Goal: Information Seeking & Learning: Learn about a topic

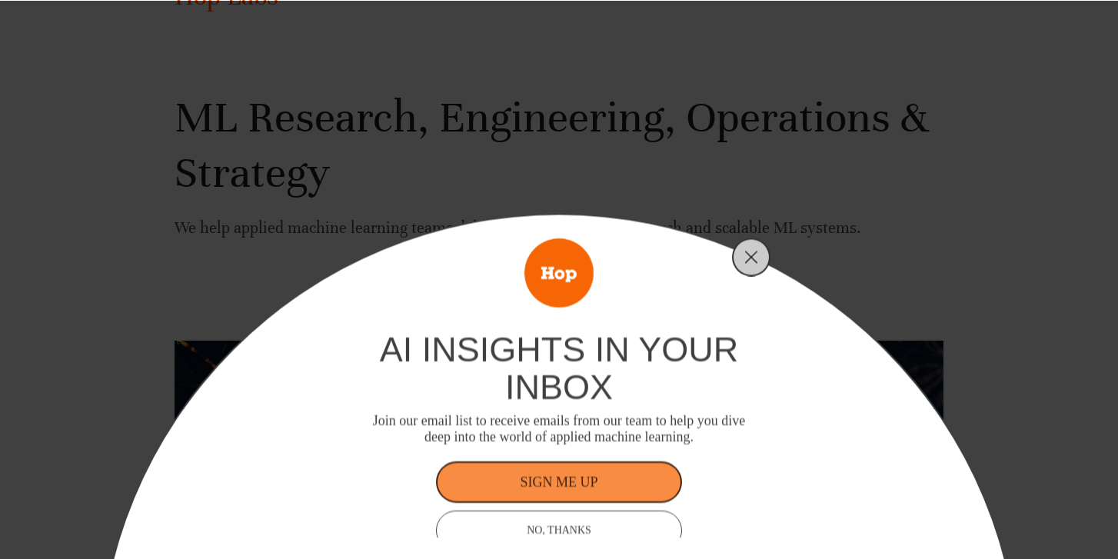
scroll to position [87, 0]
click at [755, 255] on icon "Close" at bounding box center [752, 257] width 14 height 14
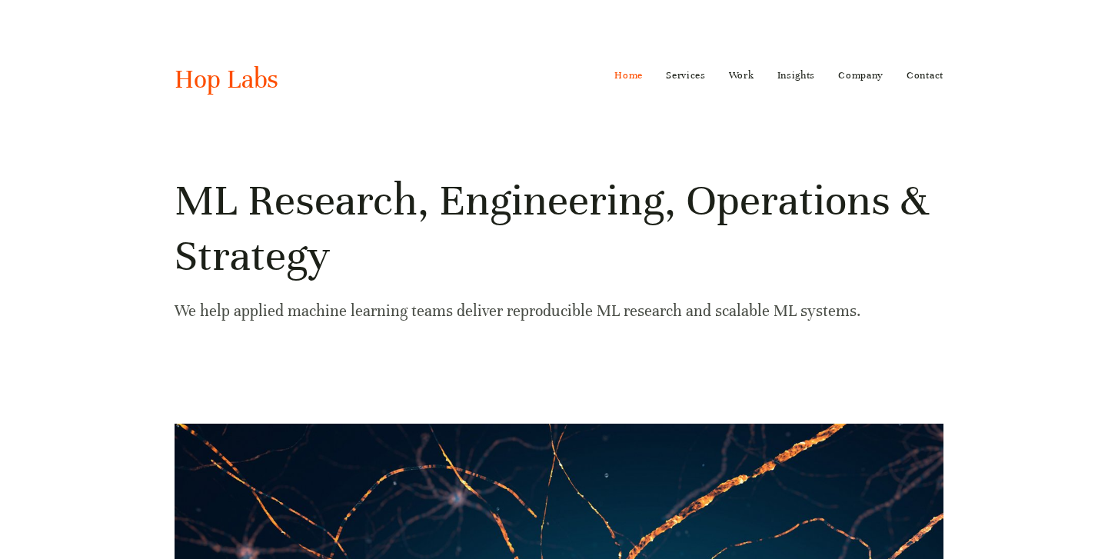
scroll to position [0, 0]
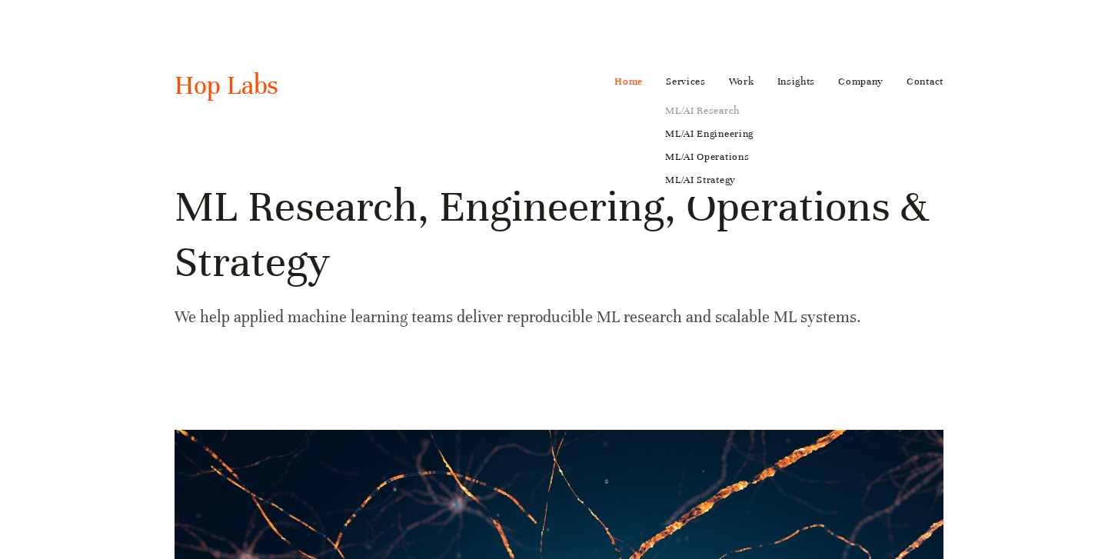
click at [691, 107] on link "ML/AI Research" at bounding box center [710, 110] width 110 height 23
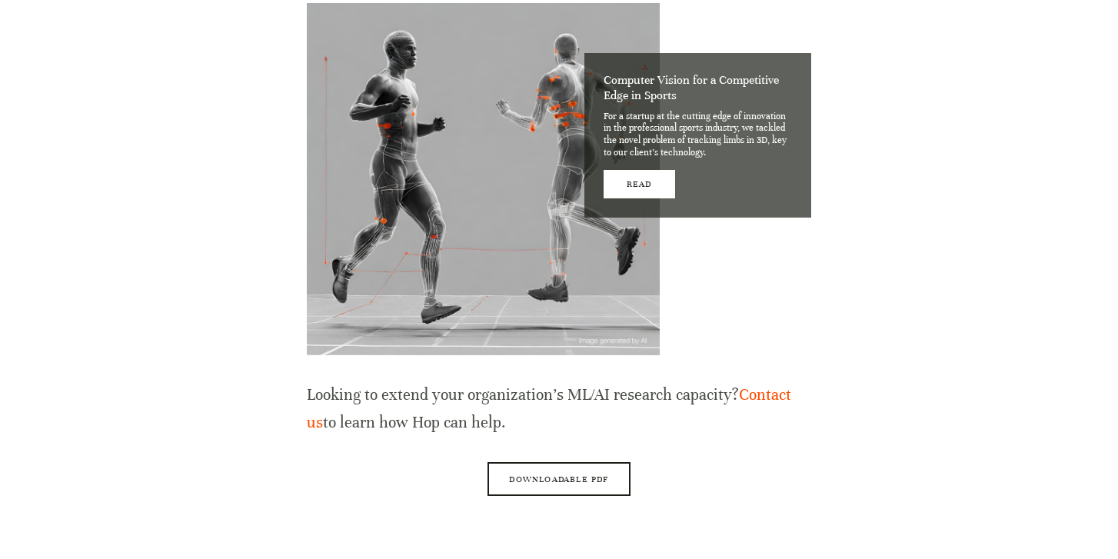
scroll to position [1565, 0]
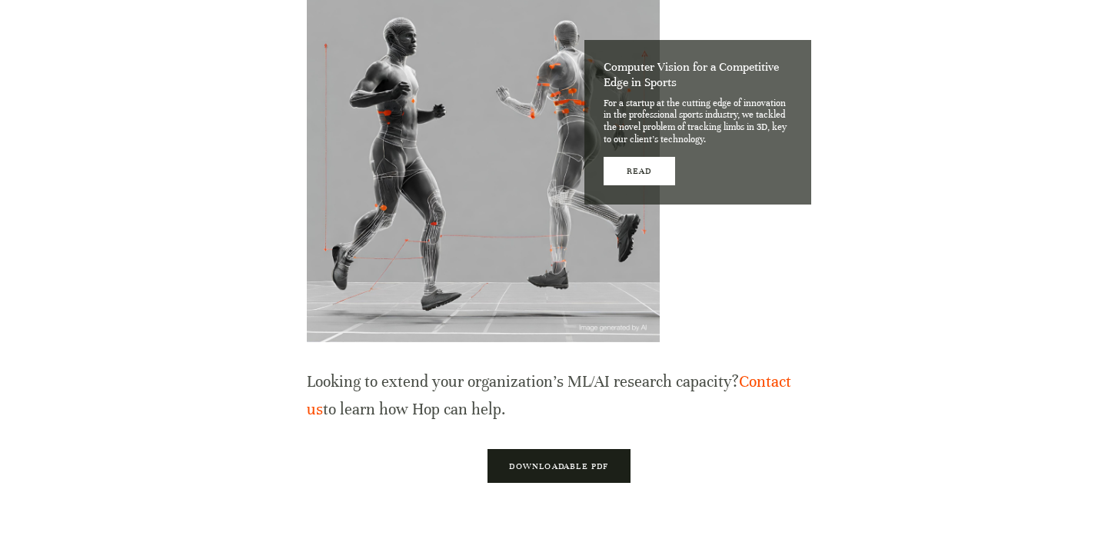
click at [603, 449] on link "Downloadable PDF" at bounding box center [559, 466] width 142 height 34
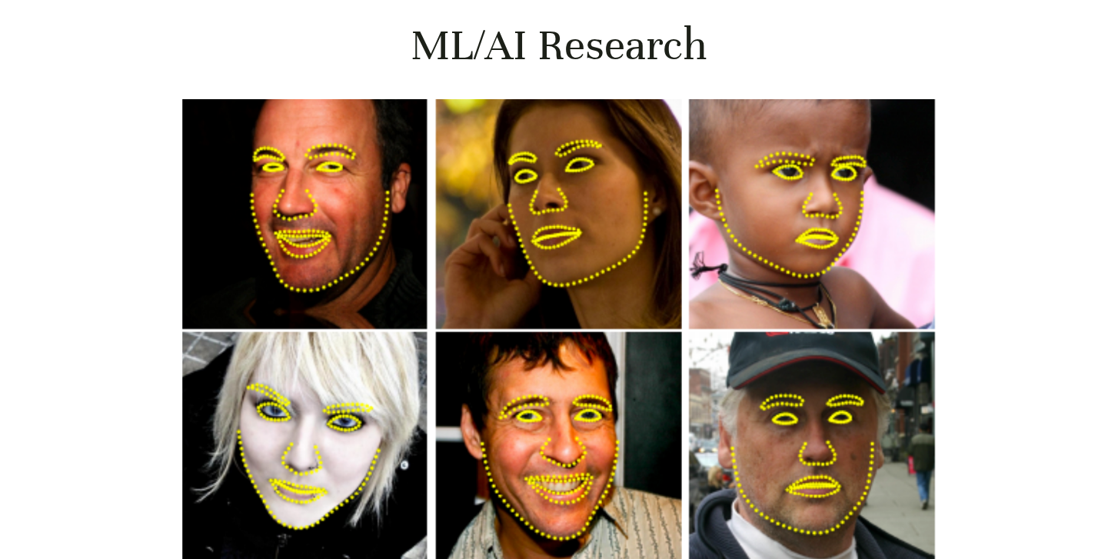
scroll to position [0, 0]
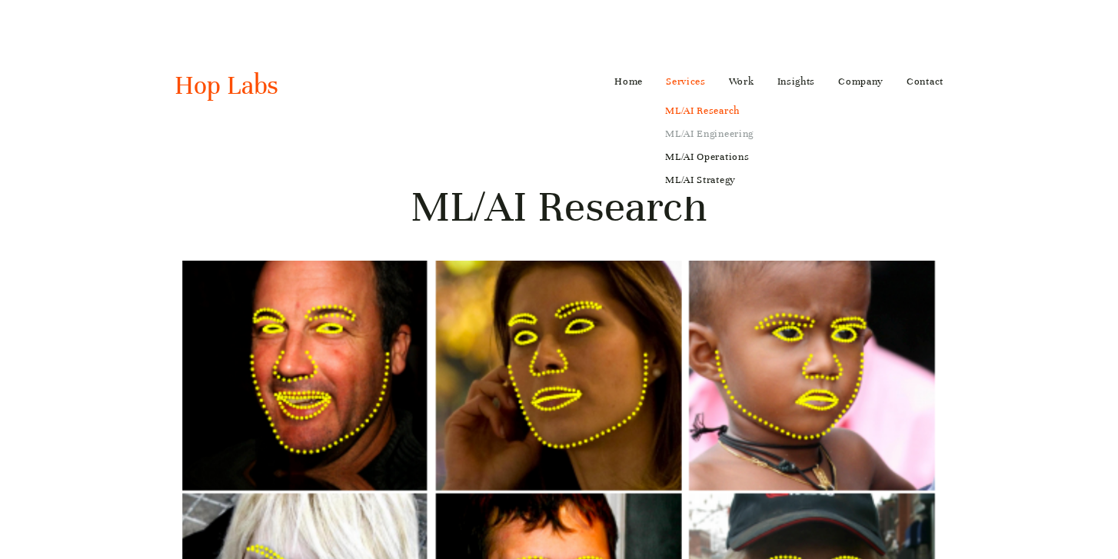
click at [701, 132] on link "ML/AI Engineering" at bounding box center [710, 133] width 110 height 23
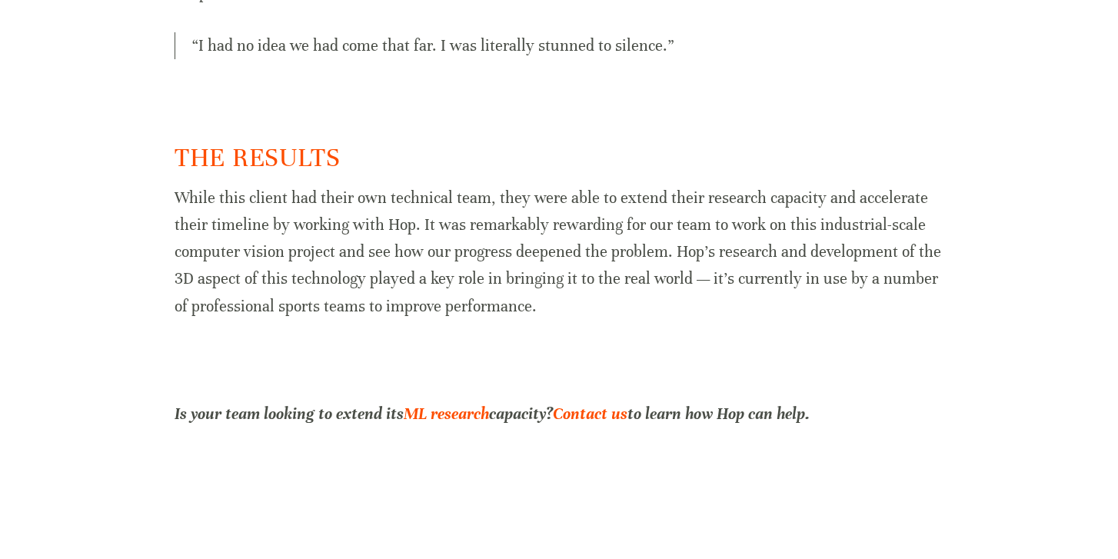
scroll to position [1757, 0]
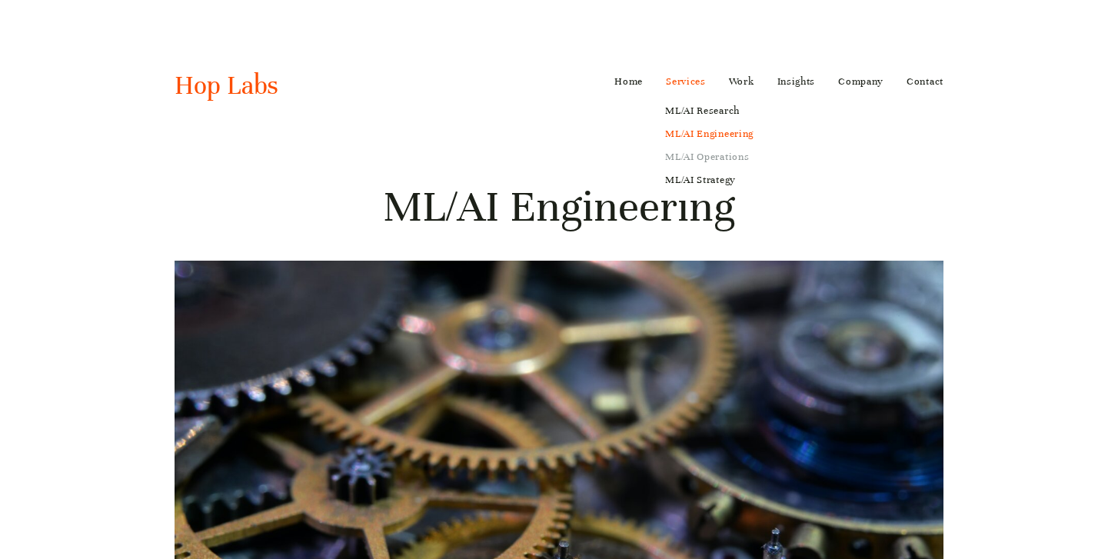
click at [697, 162] on link "ML/AI Operations" at bounding box center [710, 156] width 110 height 23
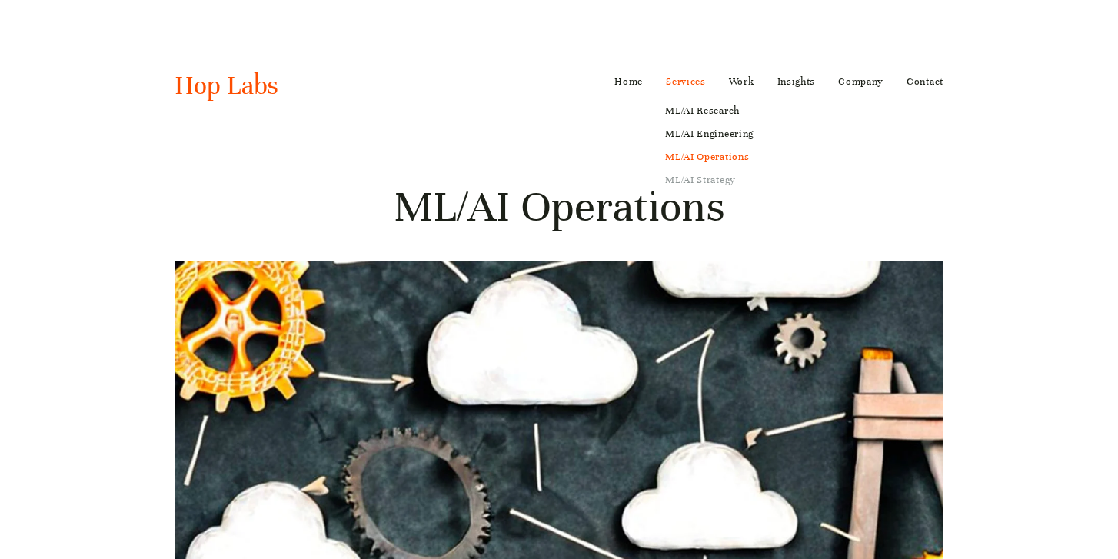
click at [680, 181] on link "ML/AI Strategy" at bounding box center [710, 179] width 110 height 23
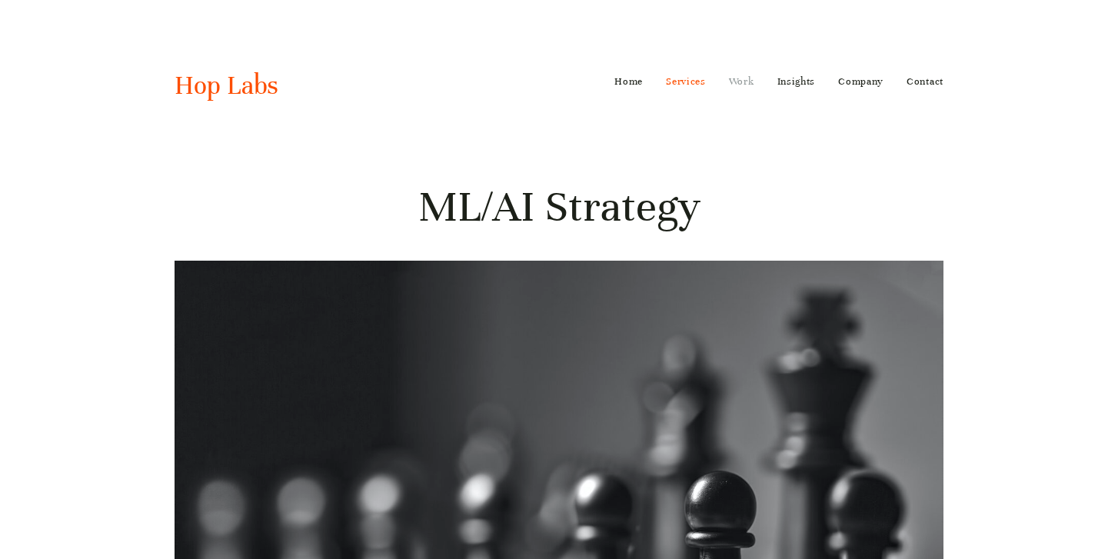
click at [741, 81] on link "Work" at bounding box center [741, 81] width 25 height 25
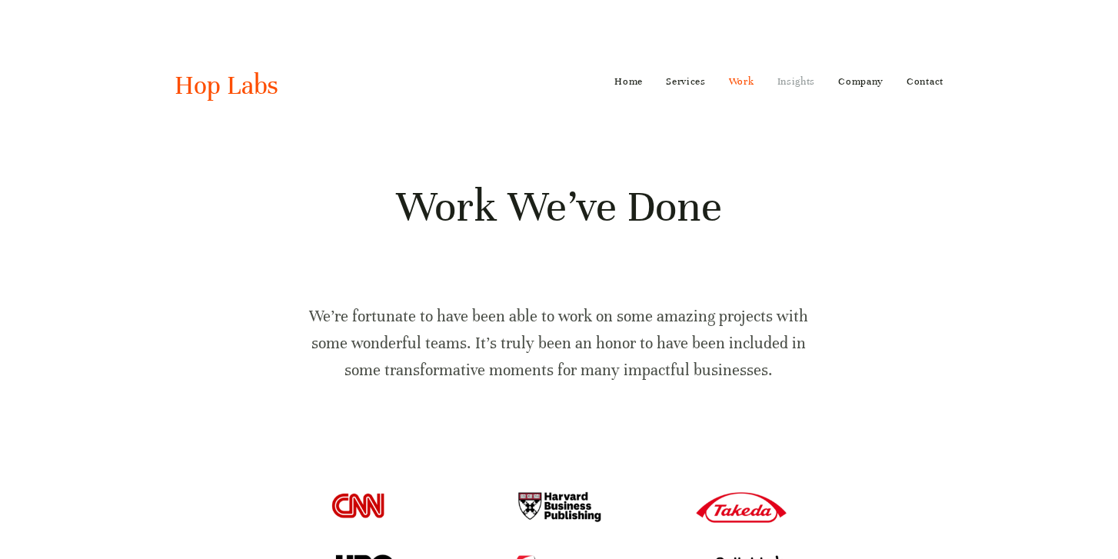
click at [792, 78] on link "Insights" at bounding box center [797, 81] width 38 height 25
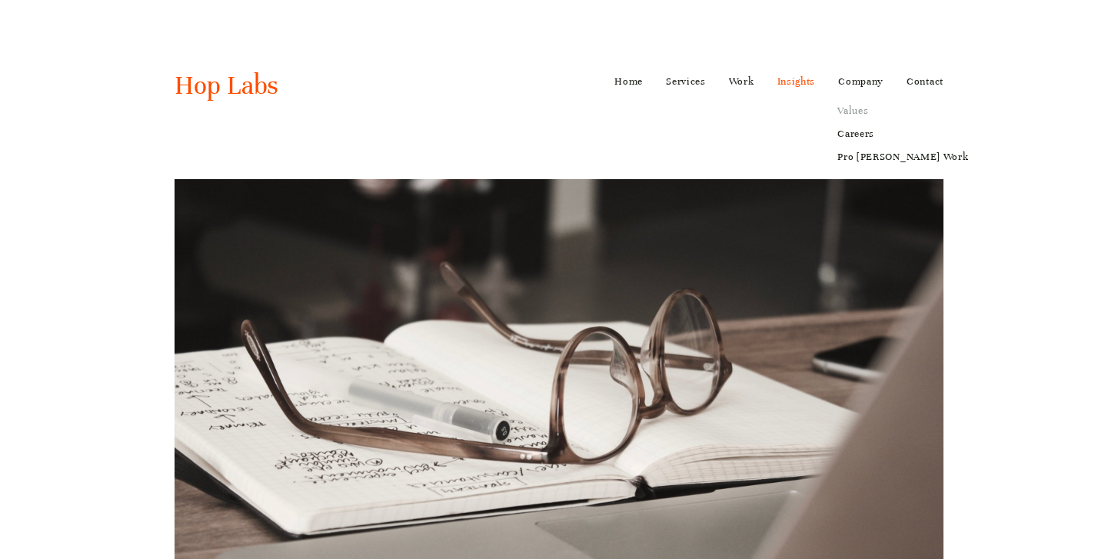
click at [847, 111] on link "Values" at bounding box center [903, 110] width 152 height 23
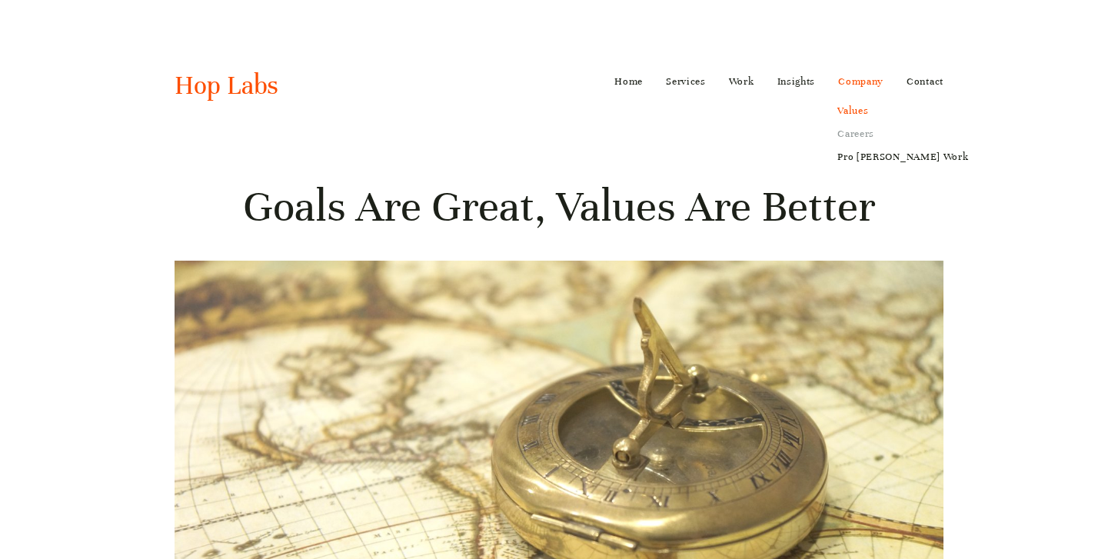
click at [857, 133] on link "Careers" at bounding box center [903, 133] width 152 height 23
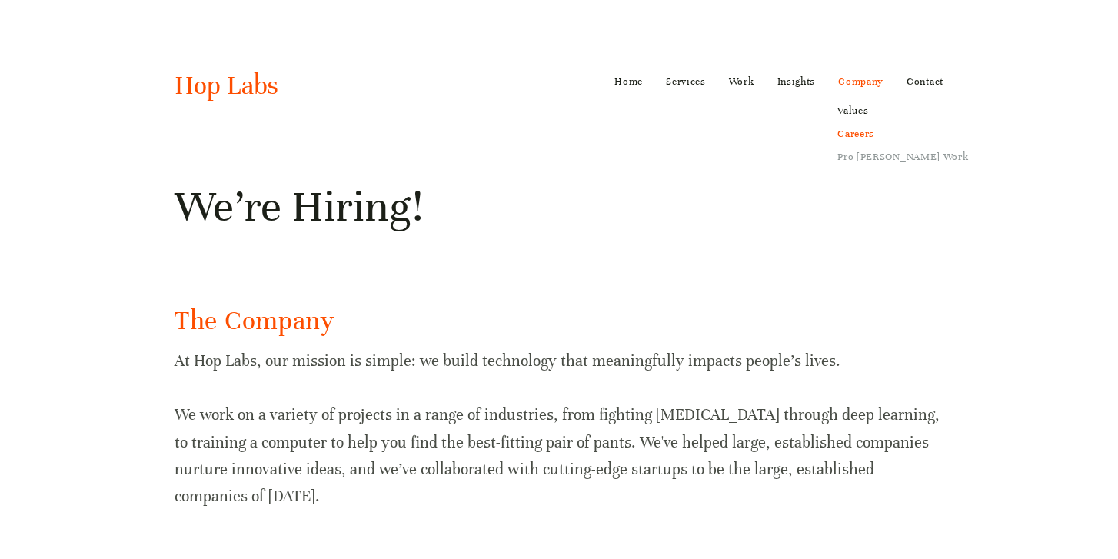
click at [863, 156] on link "Pro [PERSON_NAME] Work" at bounding box center [903, 156] width 152 height 23
